Goal: Information Seeking & Learning: Learn about a topic

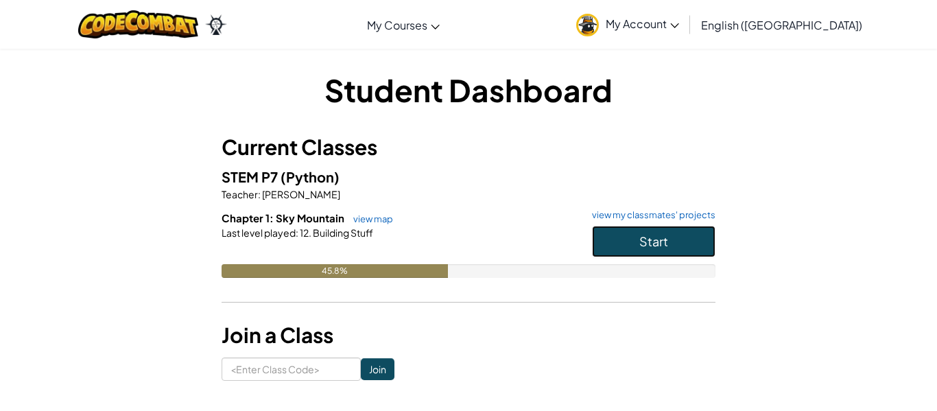
click at [622, 254] on button "Start" at bounding box center [654, 242] width 124 height 32
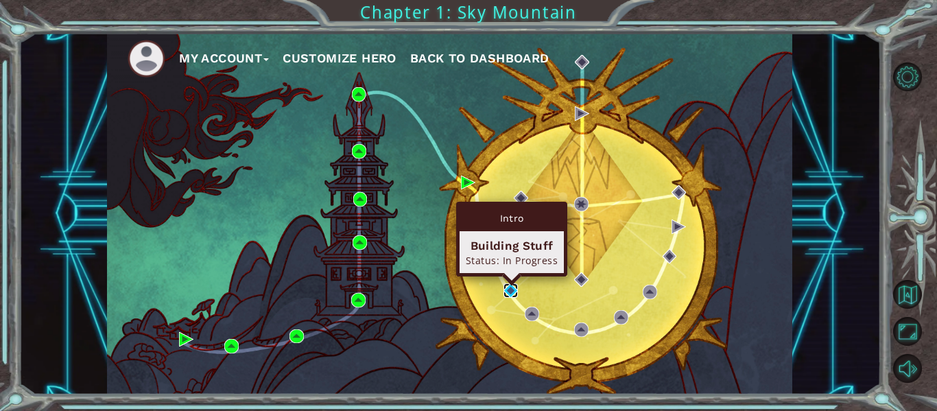
click at [510, 292] on img at bounding box center [511, 290] width 14 height 14
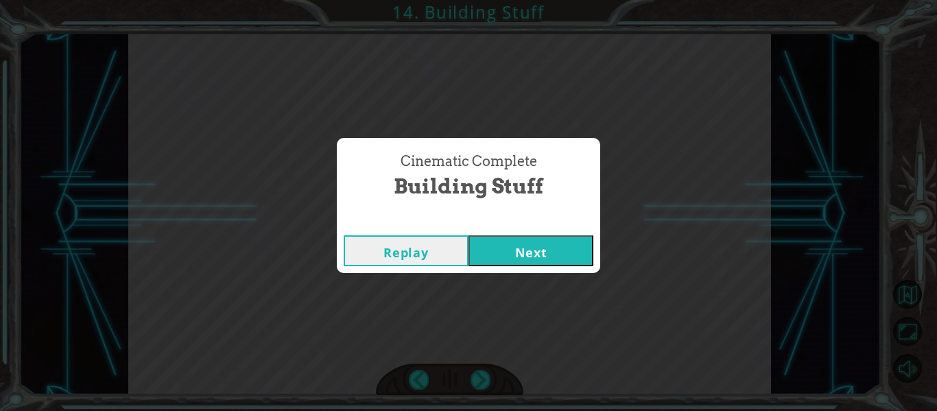
click at [526, 248] on button "Next" at bounding box center [531, 250] width 125 height 31
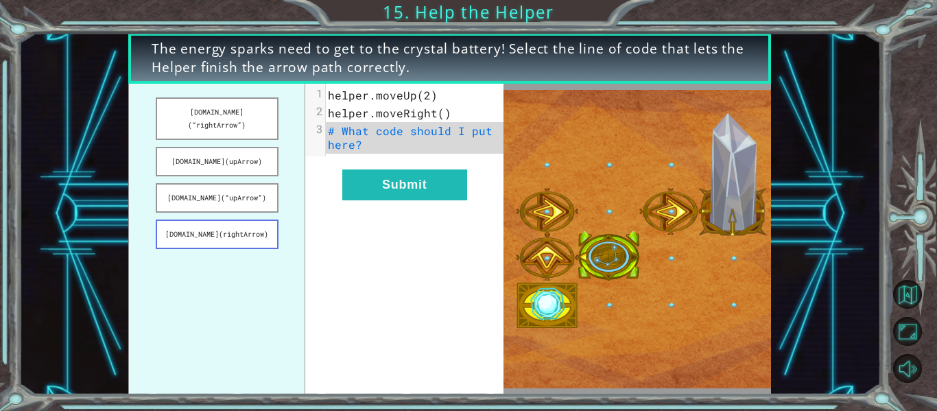
click at [256, 220] on button "[DOMAIN_NAME](rightArrow)" at bounding box center [217, 235] width 123 height 30
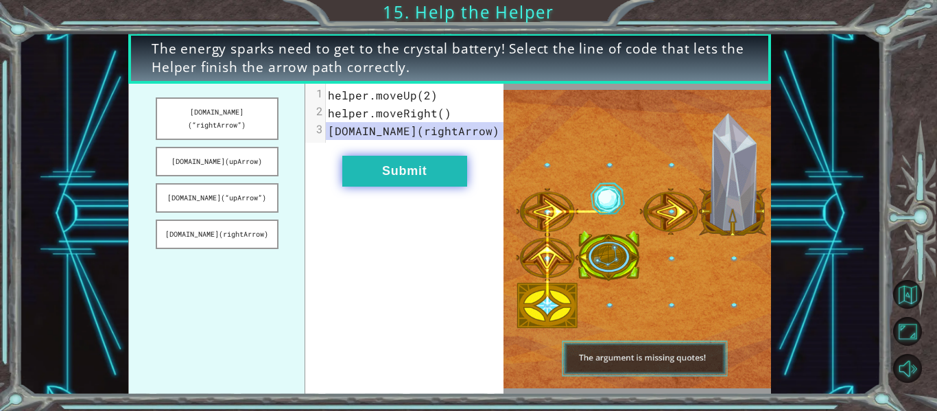
click at [385, 162] on button "Submit" at bounding box center [404, 171] width 125 height 31
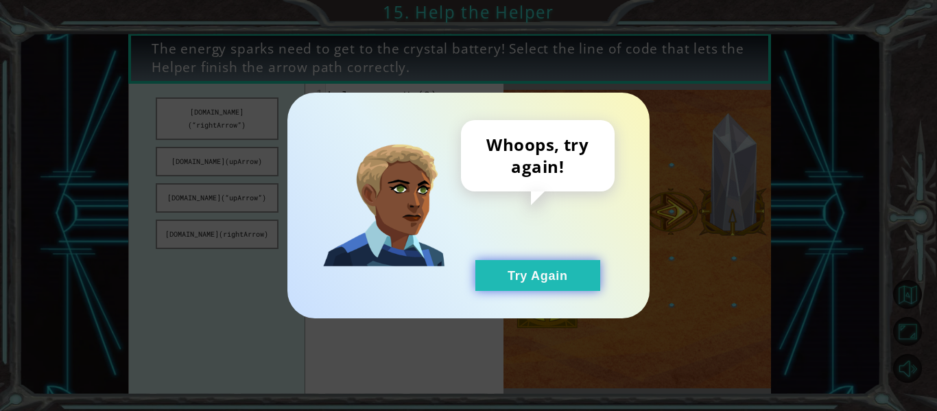
click at [530, 275] on button "Try Again" at bounding box center [538, 275] width 125 height 31
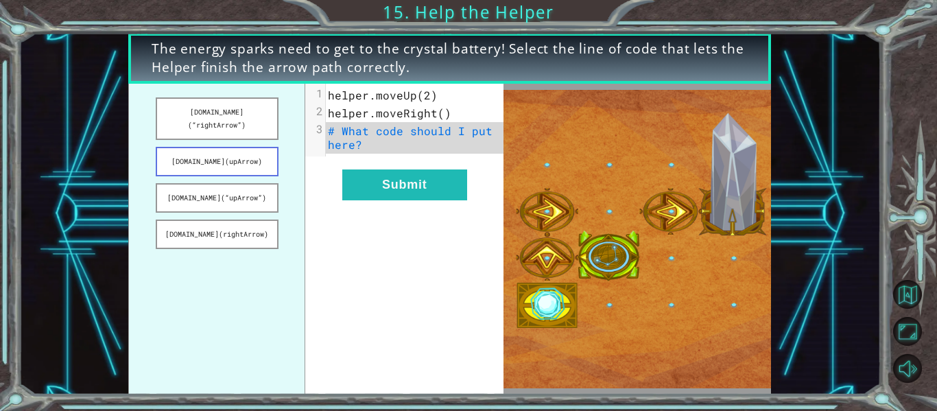
click at [241, 147] on button "[DOMAIN_NAME](upArrow)" at bounding box center [217, 162] width 123 height 30
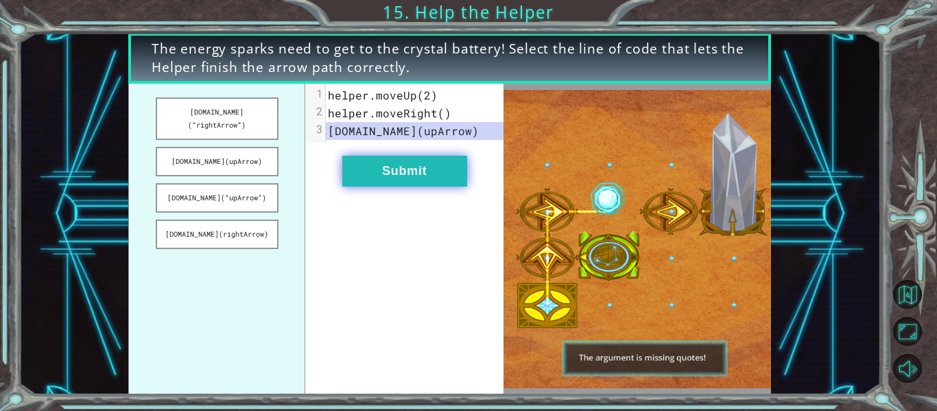
click at [405, 176] on button "Submit" at bounding box center [404, 171] width 125 height 31
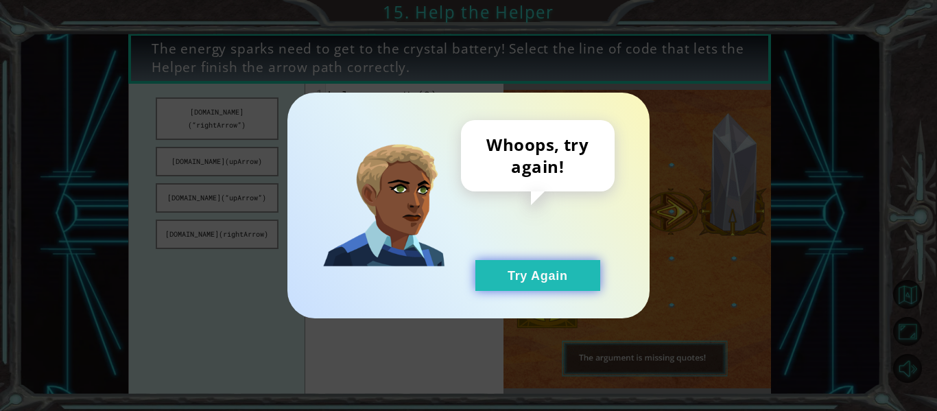
click at [527, 273] on button "Try Again" at bounding box center [538, 275] width 125 height 31
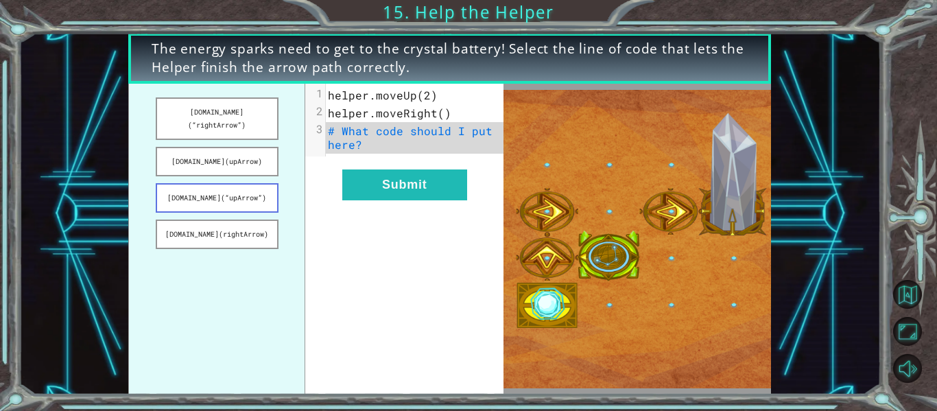
click at [218, 188] on button "[DOMAIN_NAME](“upArrow”)" at bounding box center [217, 198] width 123 height 30
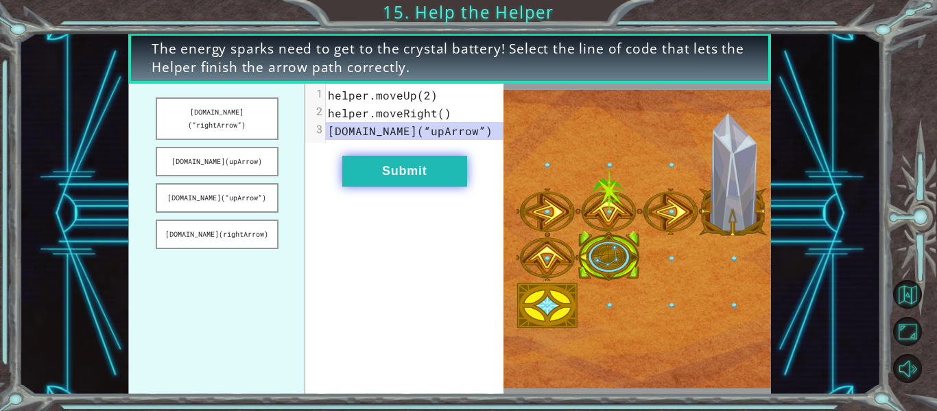
click at [394, 173] on button "Submit" at bounding box center [404, 171] width 125 height 31
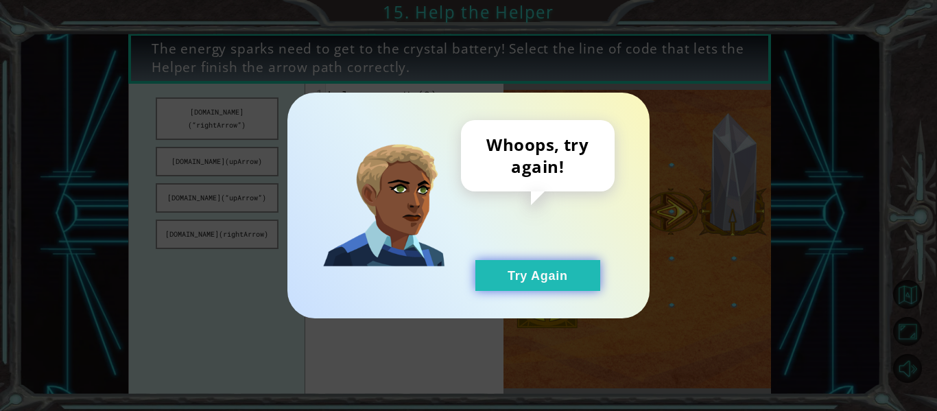
click at [500, 270] on button "Try Again" at bounding box center [538, 275] width 125 height 31
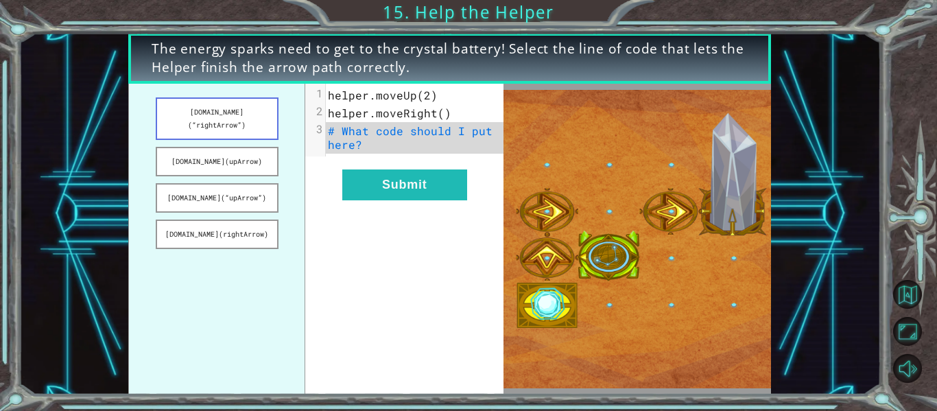
click at [222, 114] on button "[DOMAIN_NAME](“rightArrow”)" at bounding box center [217, 118] width 123 height 43
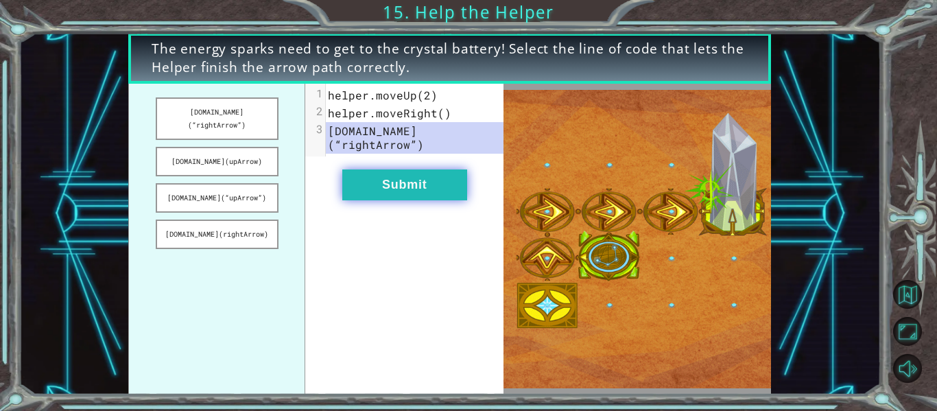
click at [445, 173] on button "Submit" at bounding box center [404, 185] width 125 height 31
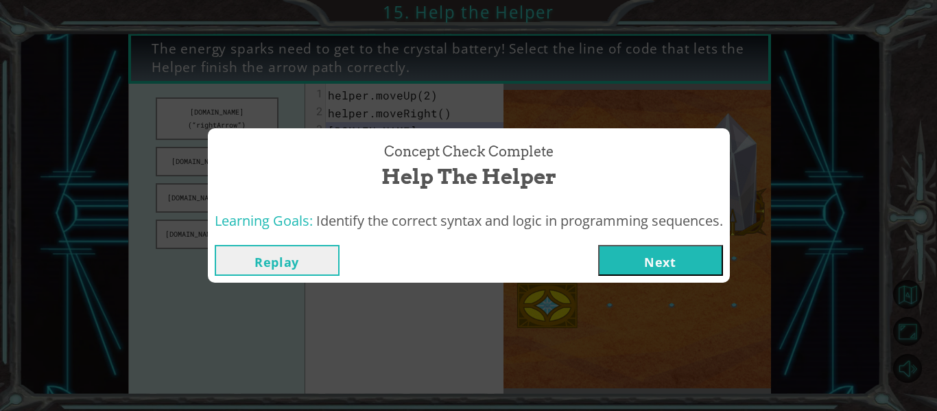
click at [635, 251] on button "Next" at bounding box center [660, 260] width 125 height 31
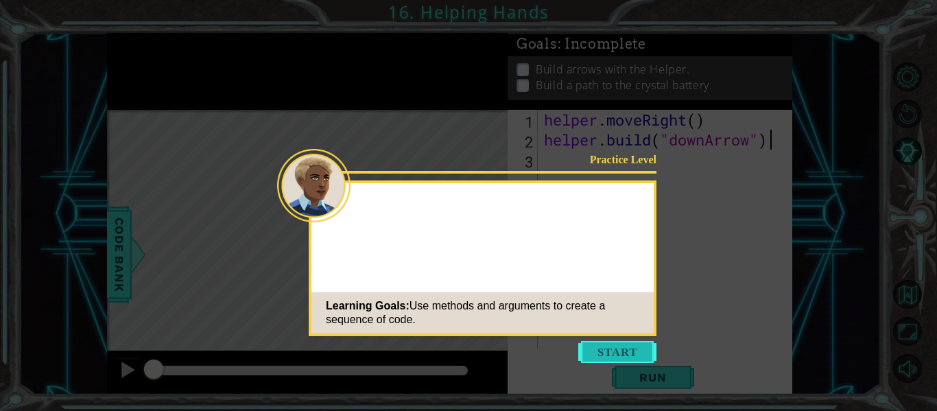
click at [638, 349] on button "Start" at bounding box center [618, 352] width 78 height 22
